Goal: Task Accomplishment & Management: Use online tool/utility

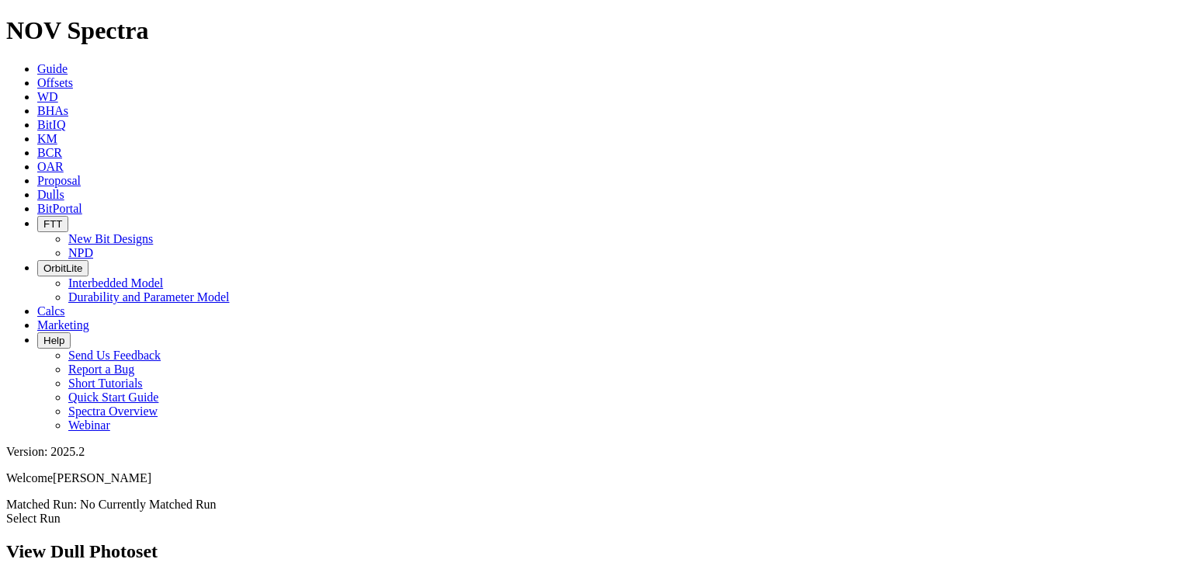
scroll to position [854, 0]
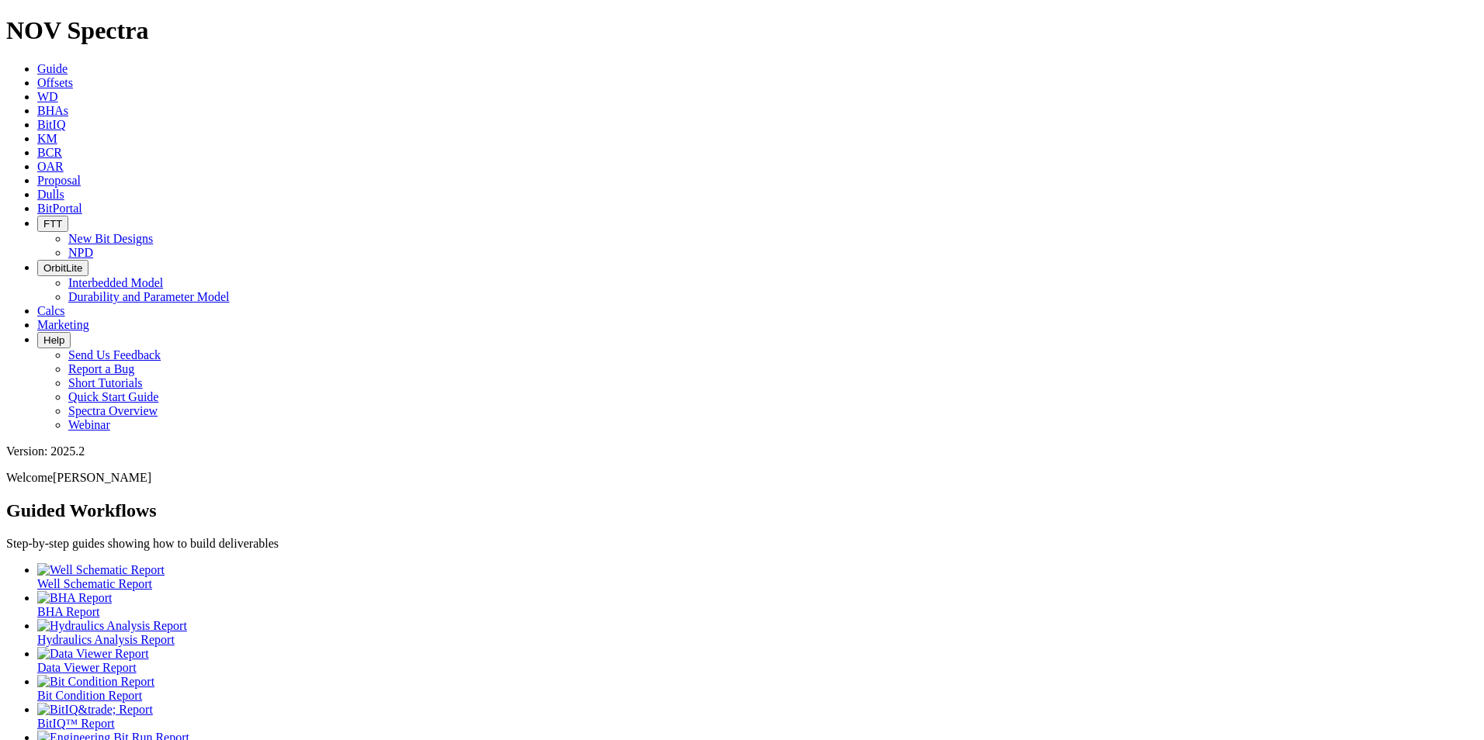
click at [64, 188] on link "Dulls" at bounding box center [50, 194] width 27 height 13
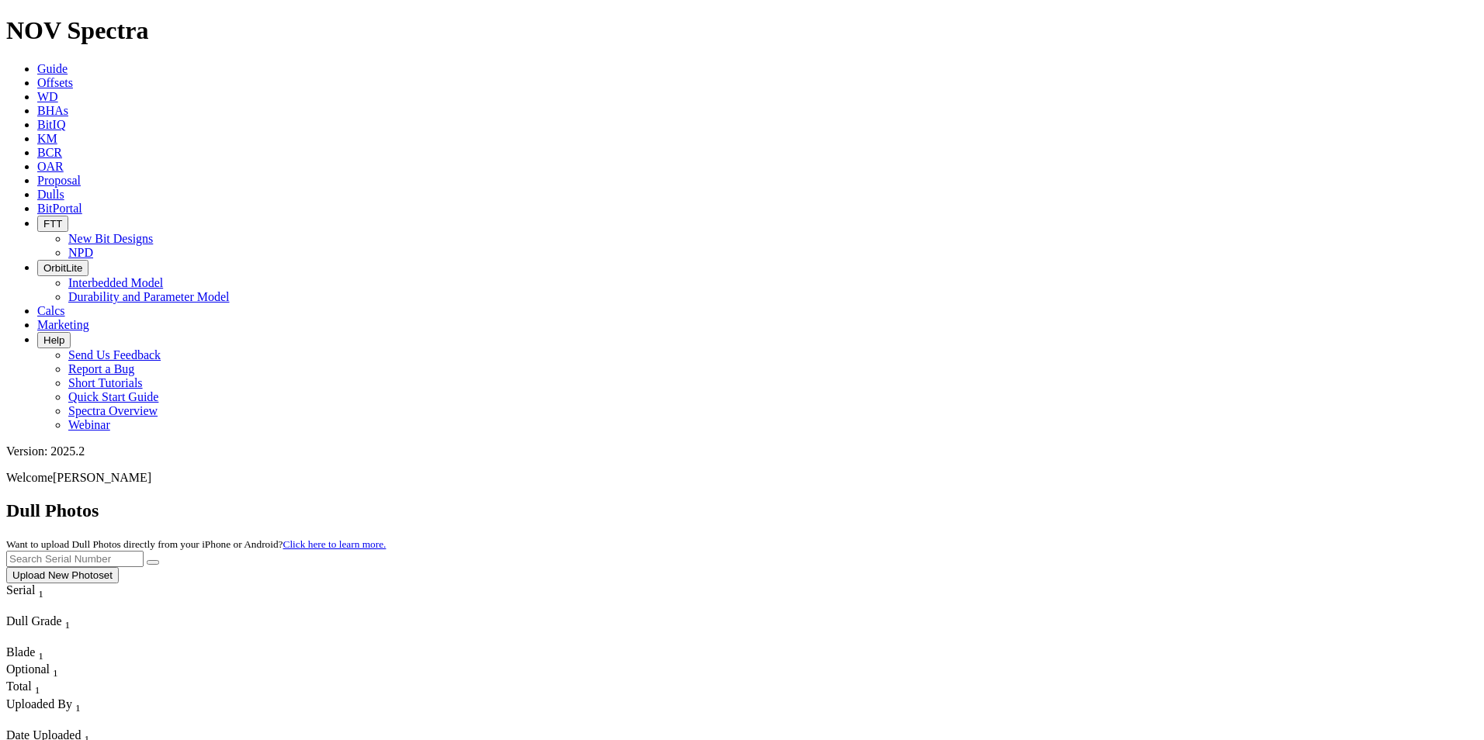
click at [119, 567] on button "Upload New Photoset" at bounding box center [62, 575] width 113 height 16
